Goal: Task Accomplishment & Management: Manage account settings

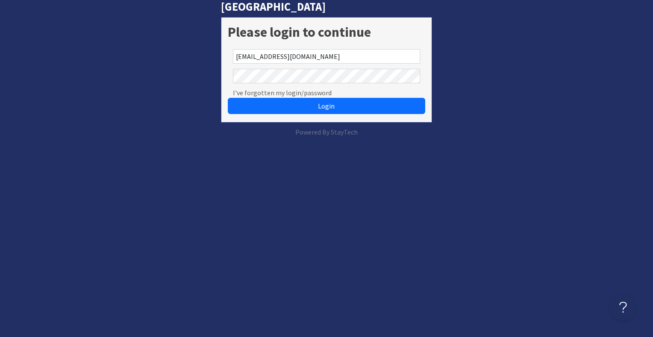
click at [228, 98] on button "Login" at bounding box center [326, 106] width 197 height 16
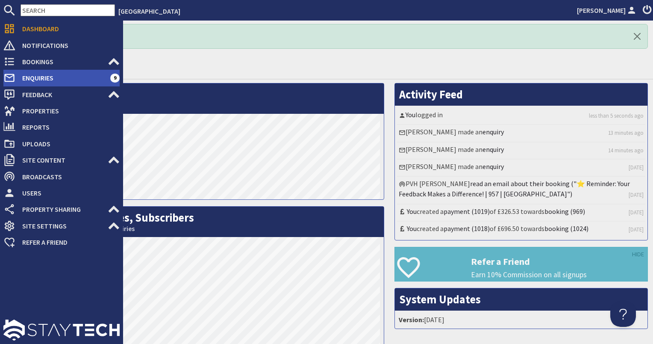
click at [43, 77] on span "Enquiries" at bounding box center [62, 78] width 95 height 14
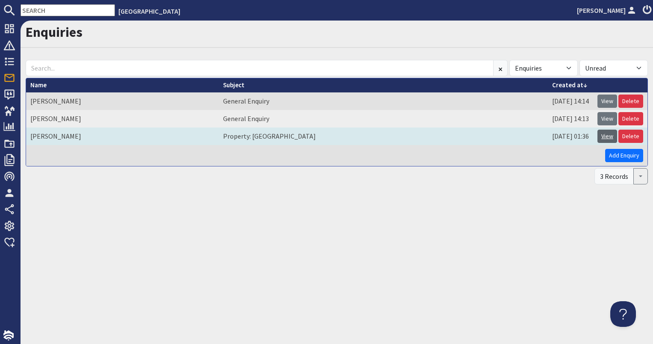
click at [608, 133] on link "View" at bounding box center [608, 136] width 20 height 13
click at [624, 136] on link "Delete" at bounding box center [631, 136] width 25 height 13
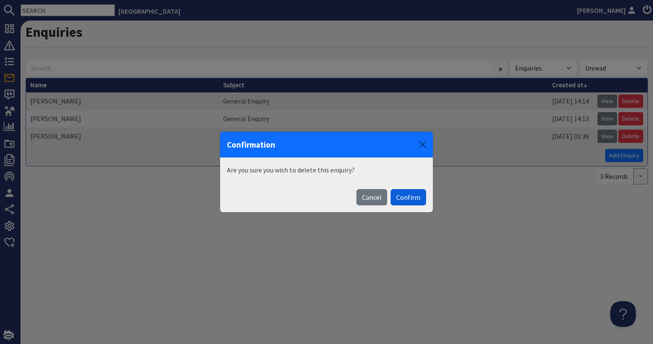
click at [403, 195] on button "Confirm" at bounding box center [408, 197] width 35 height 16
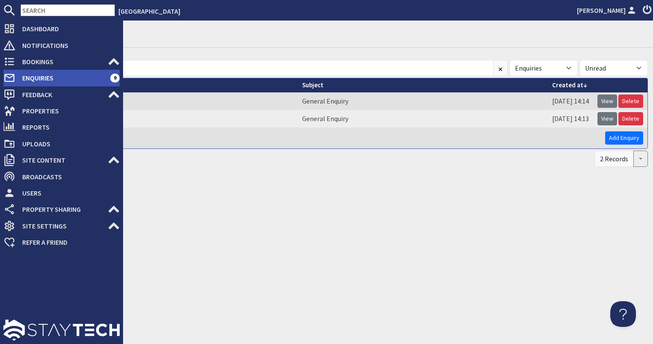
click at [31, 76] on span "Enquiries" at bounding box center [62, 78] width 95 height 14
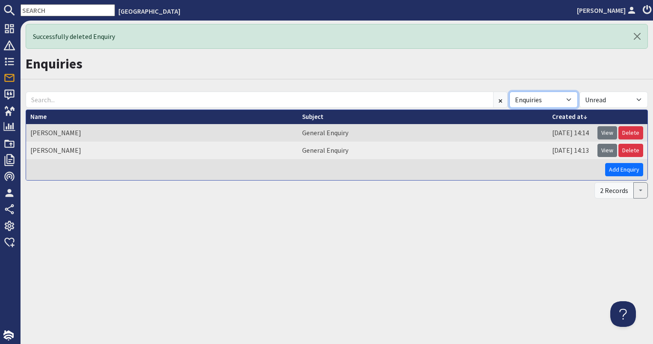
click at [573, 99] on select "All Enquiries Spam" at bounding box center [544, 100] width 68 height 16
select select "spam"
click at [510, 92] on select "All Enquiries Spam" at bounding box center [544, 100] width 68 height 16
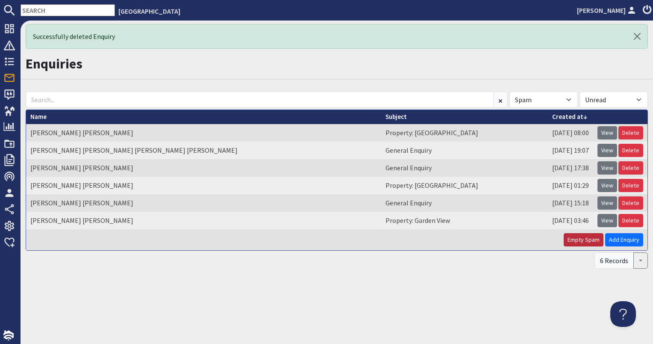
click at [583, 238] on button "Empty Spam" at bounding box center [584, 239] width 40 height 13
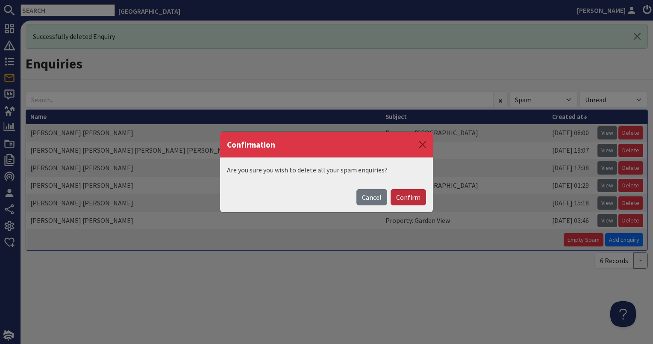
click at [409, 198] on button "Confirm" at bounding box center [408, 197] width 35 height 16
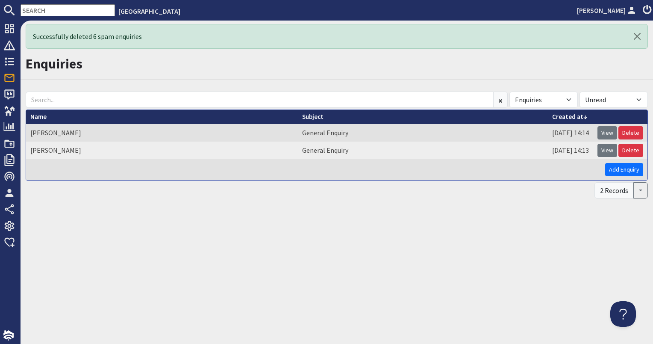
click at [44, 9] on input "text" at bounding box center [68, 10] width 94 height 12
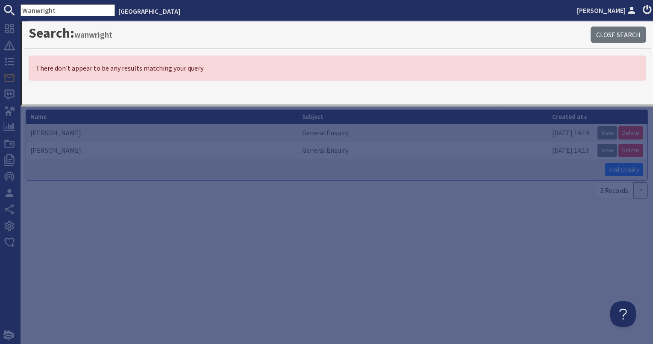
click at [31, 9] on input "Wanwright" at bounding box center [68, 10] width 94 height 12
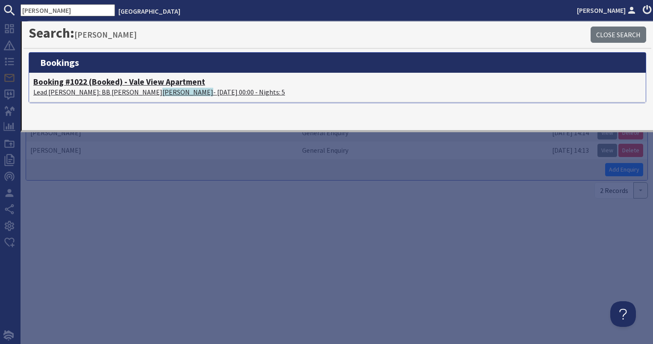
type input "Wainwright"
click at [66, 80] on h4 "Booking #1022 (Booked) - Vale View Apartment" at bounding box center [337, 82] width 608 height 10
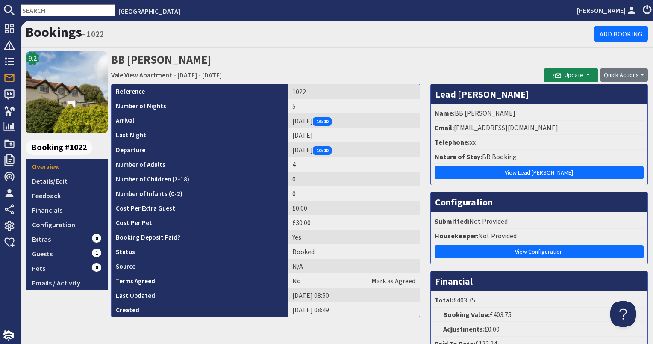
scroll to position [128, 0]
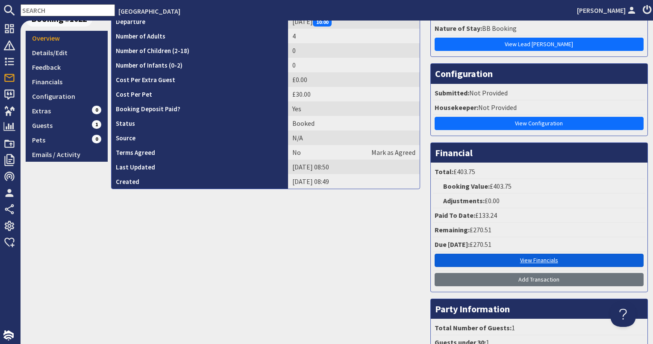
click at [532, 256] on link "View Financials" at bounding box center [539, 260] width 209 height 13
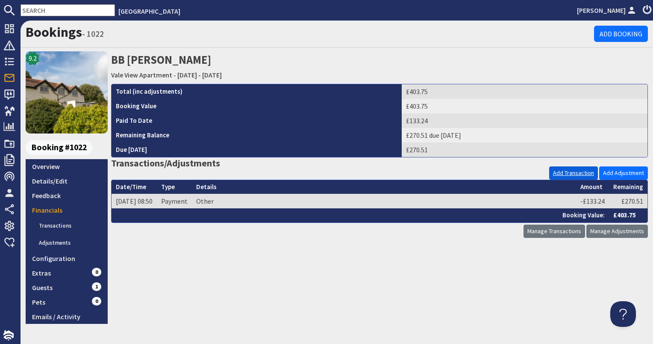
click at [563, 174] on link "Add Transaction" at bounding box center [573, 172] width 49 height 13
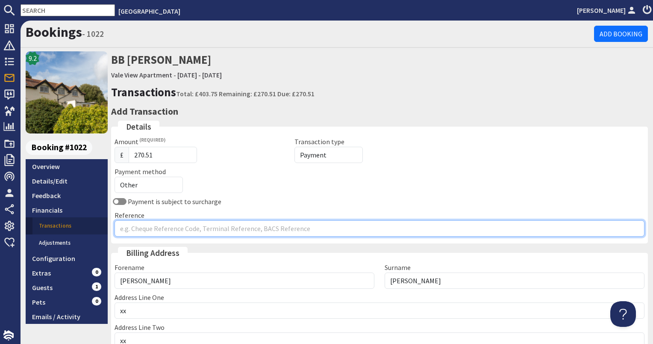
click at [156, 229] on input "Reference" at bounding box center [380, 228] width 530 height 16
type input "BB Received Booking Payment"
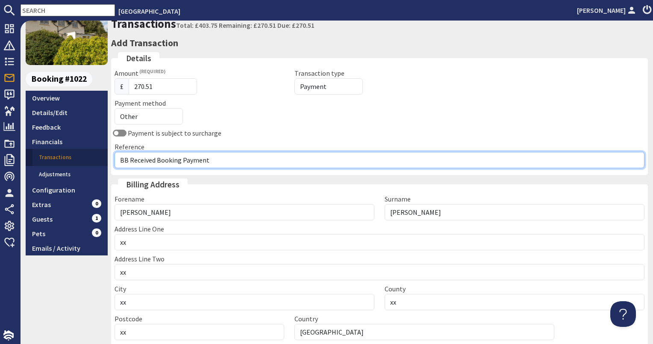
scroll to position [136, 0]
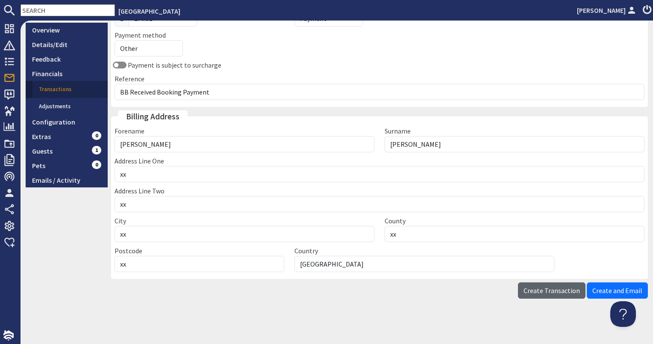
click at [554, 291] on span "Create Transaction" at bounding box center [552, 290] width 56 height 9
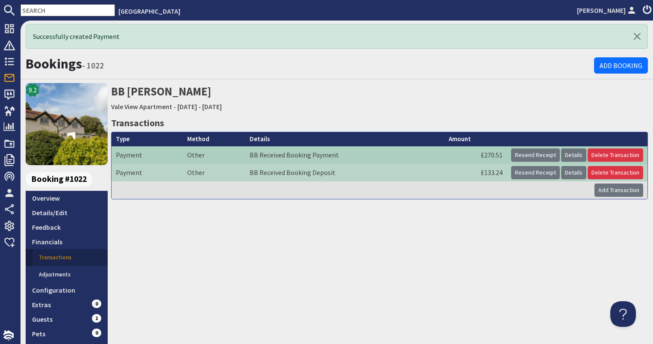
click at [28, 11] on input "text" at bounding box center [68, 10] width 94 height 12
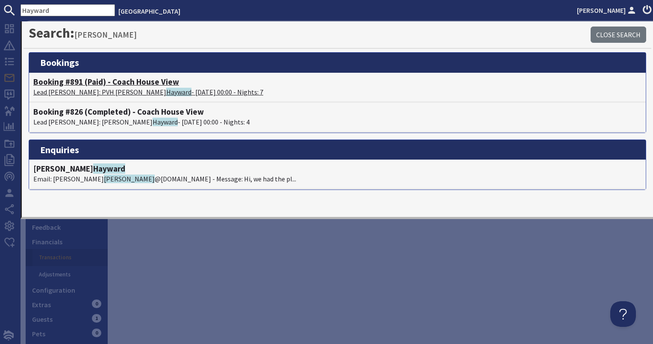
type input "Hayward"
click at [129, 80] on h4 "Booking #891 (Paid) - Coach House View" at bounding box center [337, 82] width 608 height 10
